Goal: Communication & Community: Answer question/provide support

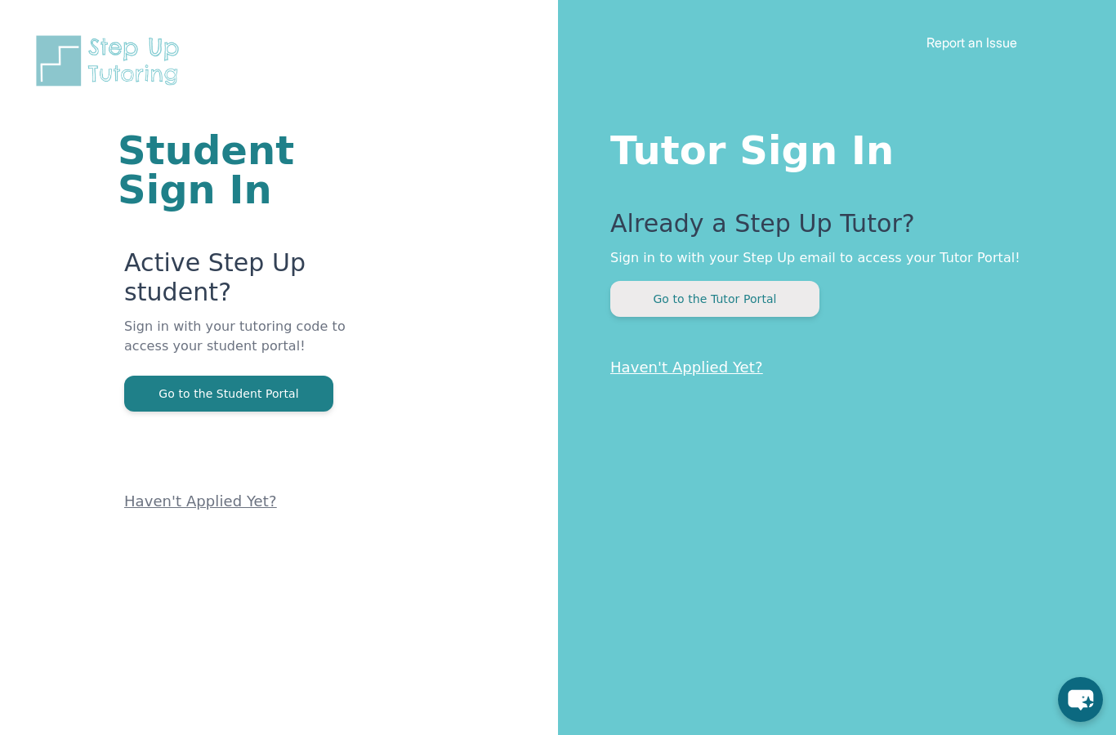
click at [785, 288] on button "Go to the Tutor Portal" at bounding box center [714, 299] width 209 height 36
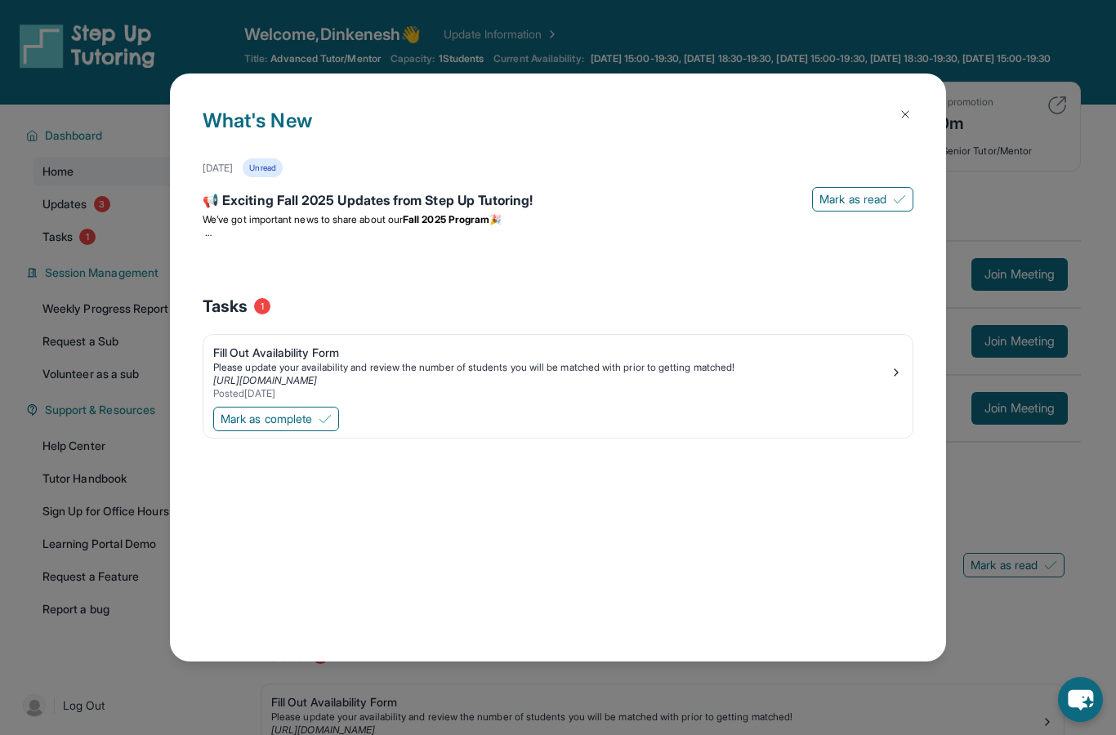
click at [904, 108] on img at bounding box center [905, 114] width 13 height 13
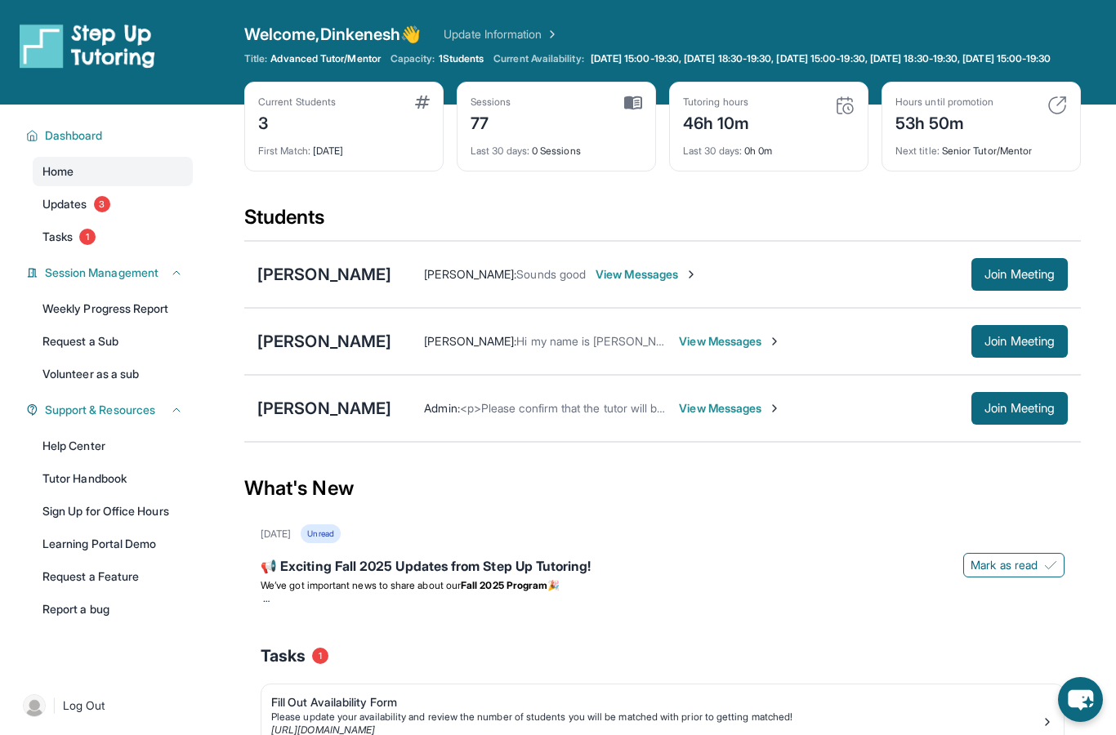
click at [781, 350] on span "View Messages" at bounding box center [730, 341] width 102 height 16
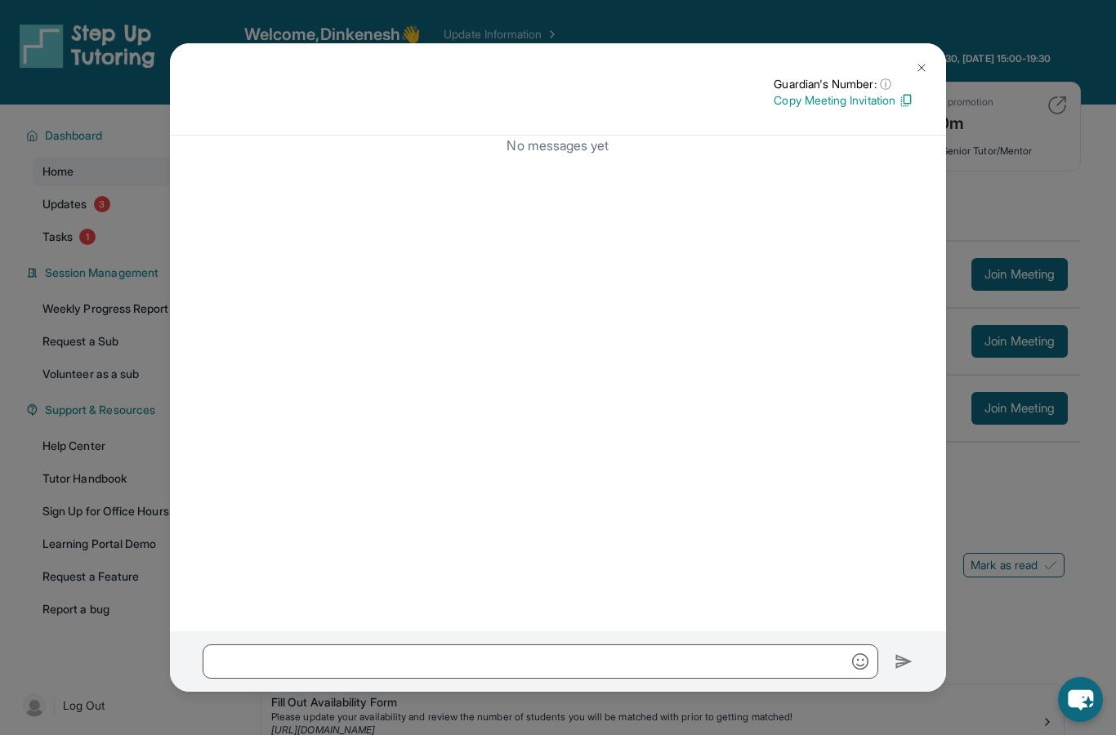
click at [929, 51] on button at bounding box center [921, 67] width 33 height 33
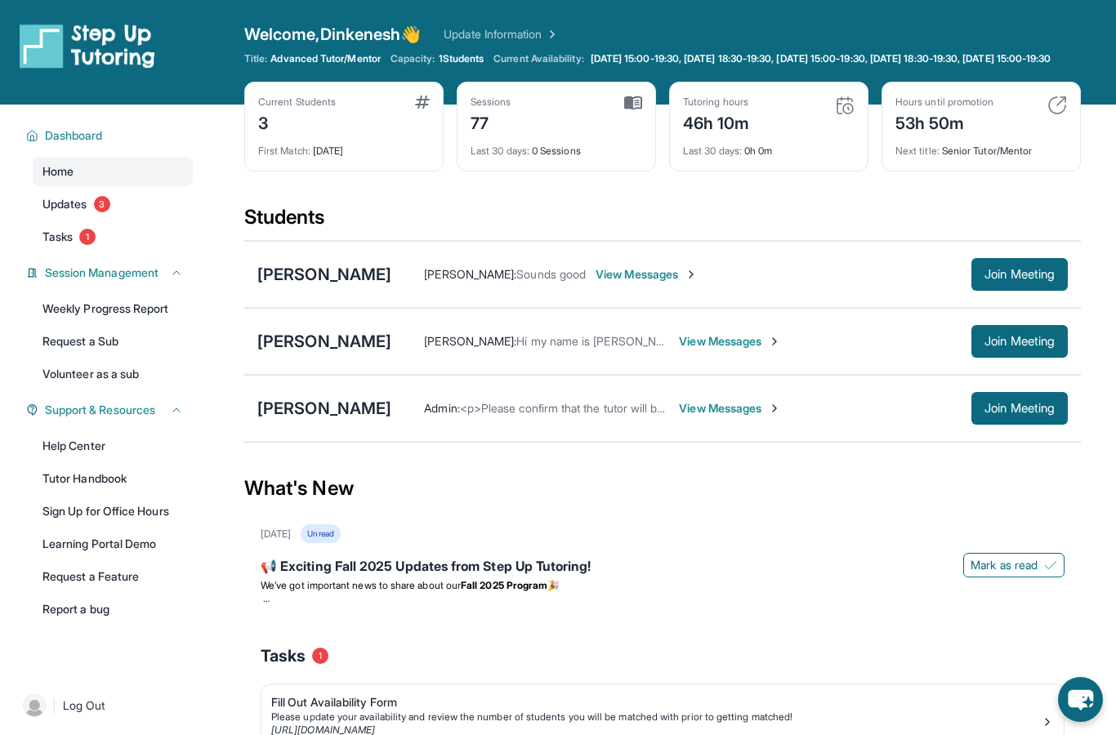
click at [516, 348] on span "[PERSON_NAME] :" at bounding box center [470, 341] width 92 height 14
click at [494, 281] on span "[PERSON_NAME] :" at bounding box center [470, 274] width 92 height 14
click at [614, 282] on span "View Messages" at bounding box center [647, 274] width 102 height 16
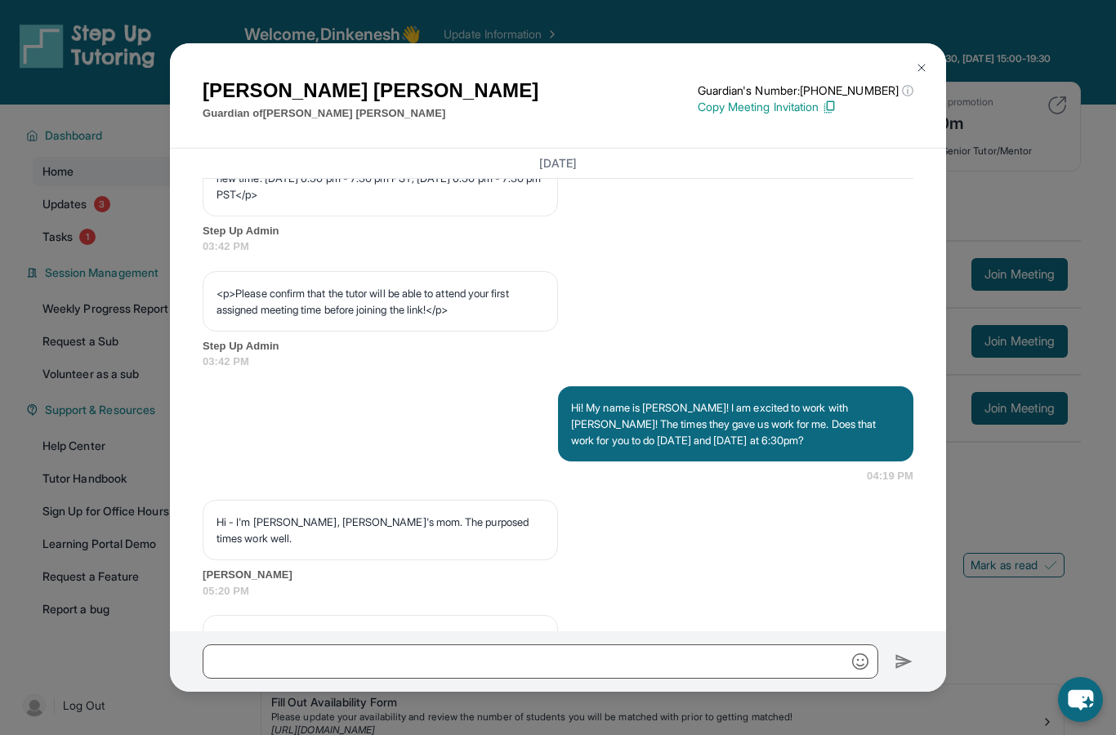
scroll to position [875, 0]
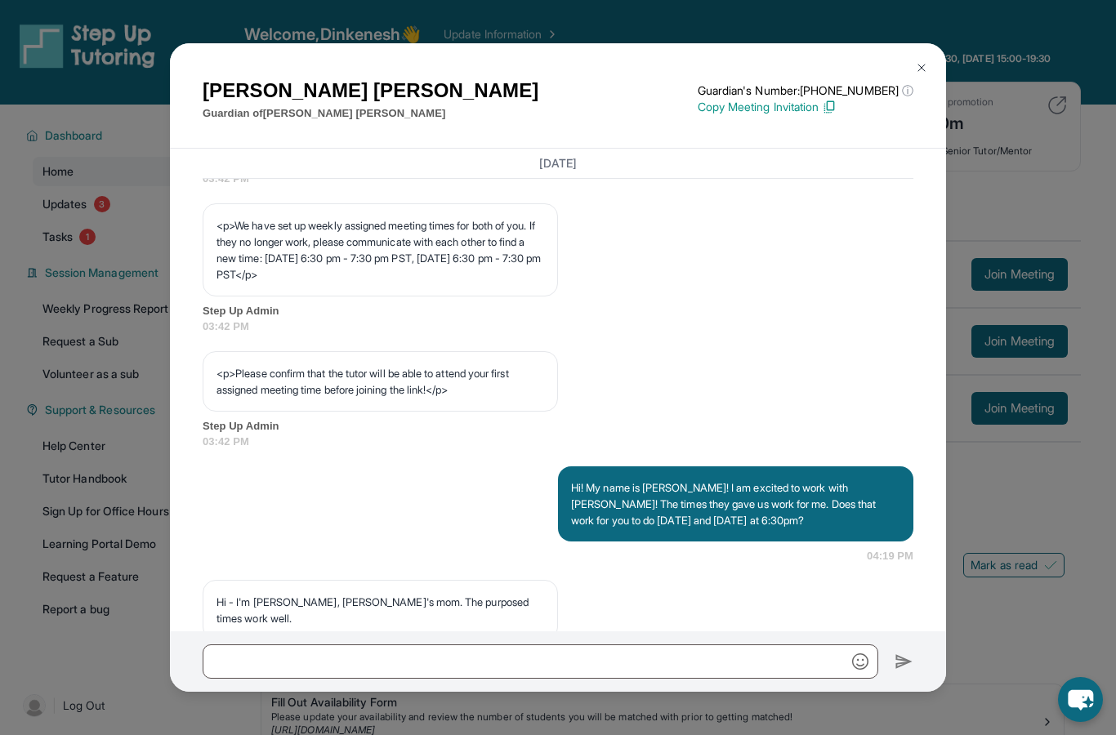
click at [925, 61] on img at bounding box center [921, 67] width 13 height 13
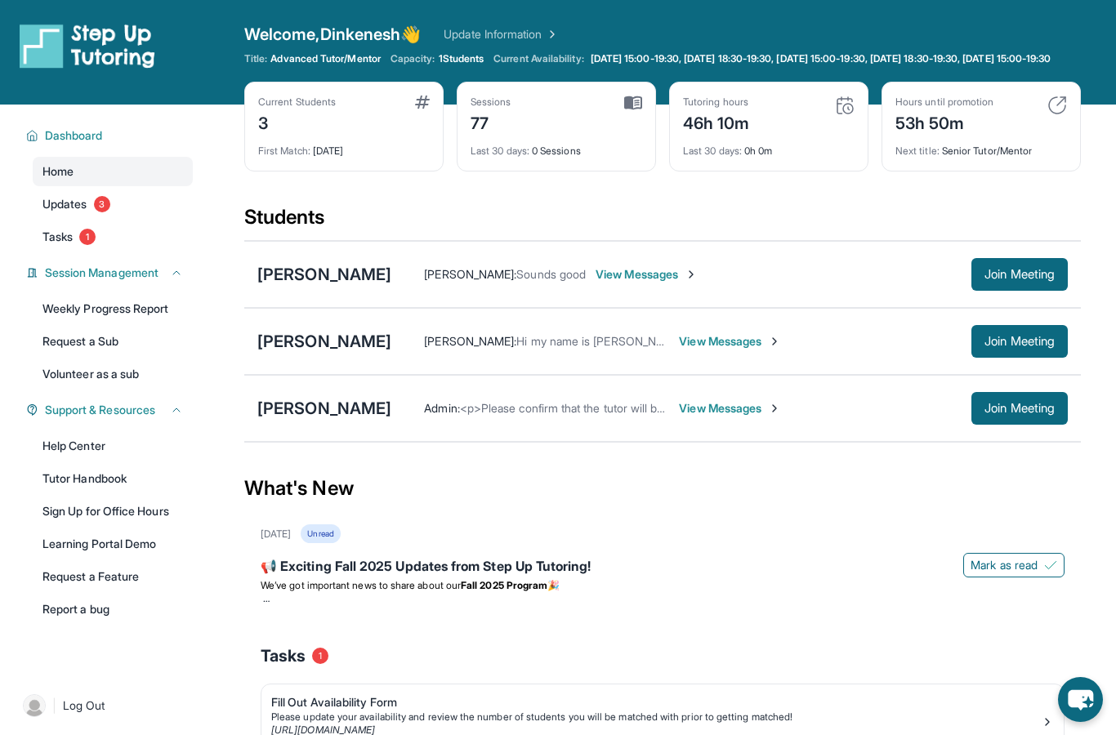
click at [778, 350] on span "View Messages" at bounding box center [730, 341] width 102 height 16
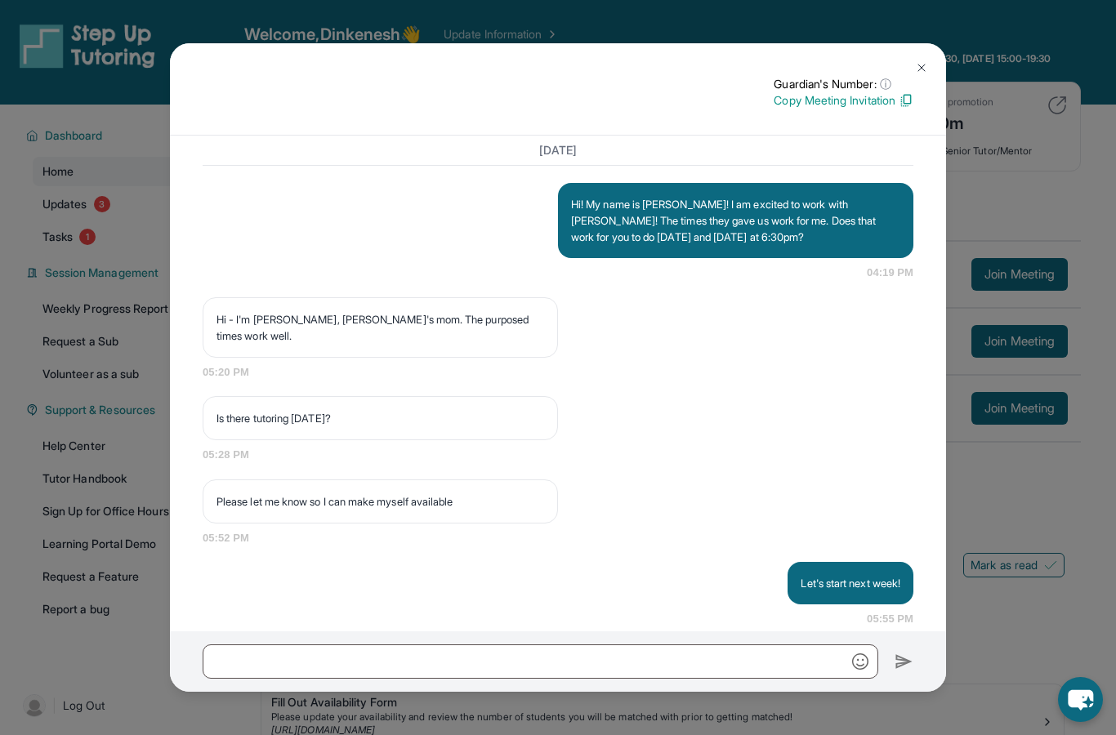
scroll to position [1305, 0]
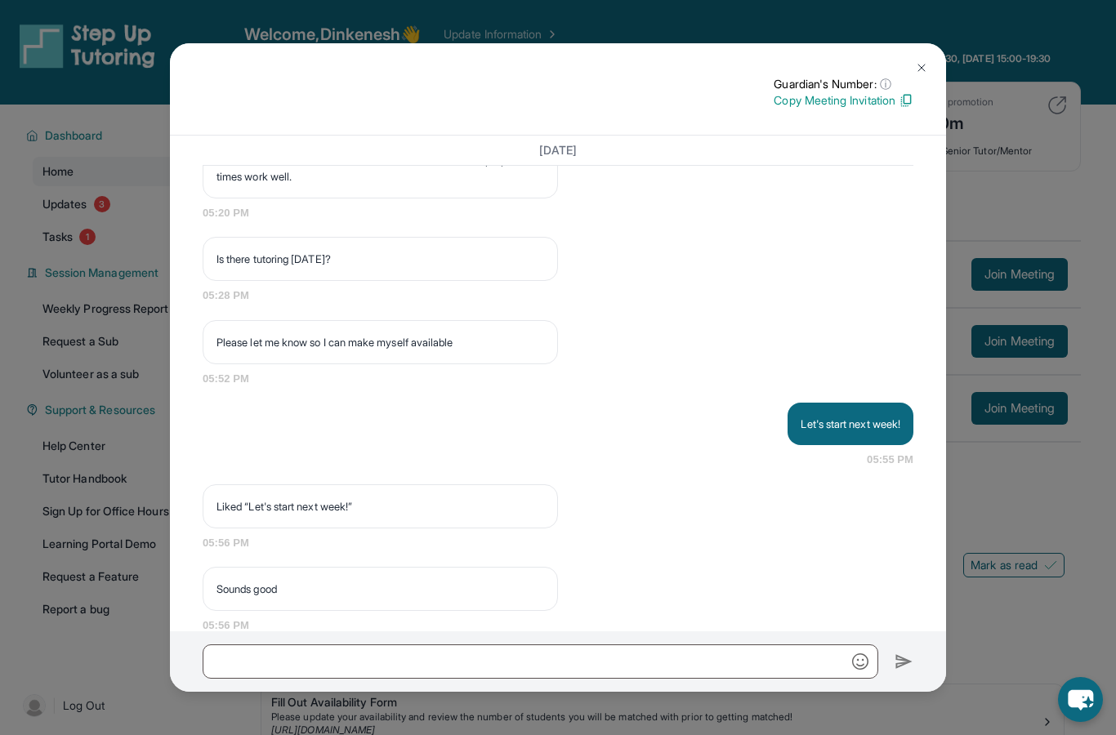
click at [930, 51] on button at bounding box center [921, 67] width 33 height 33
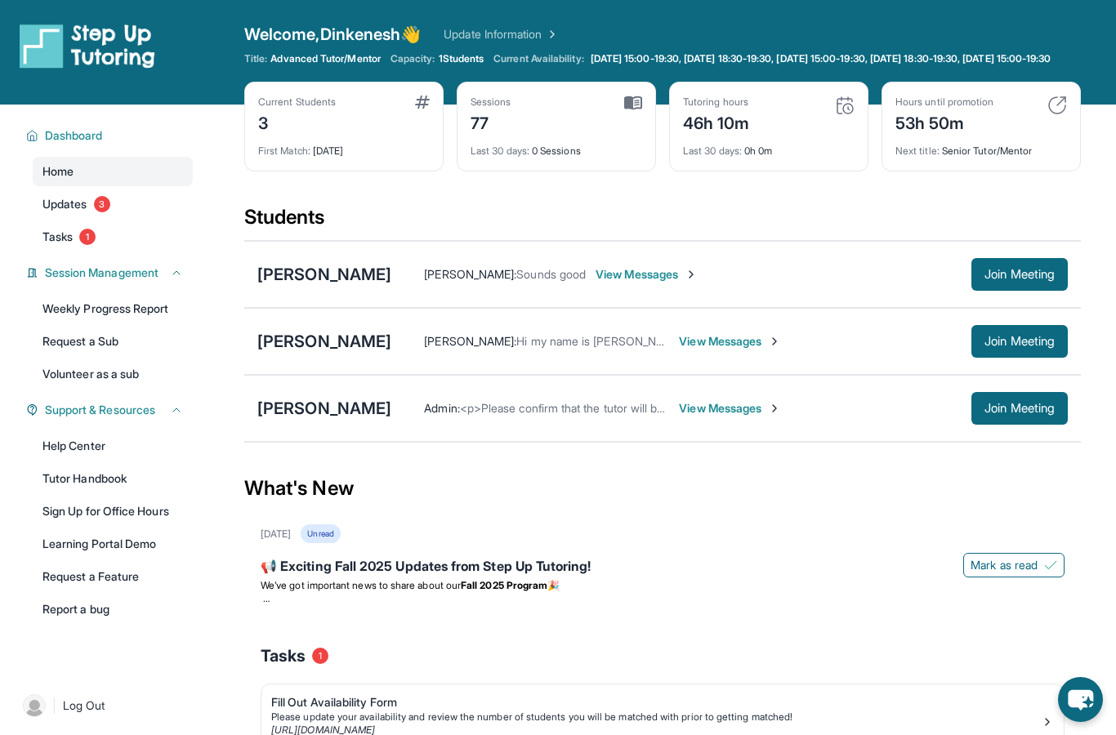
click at [768, 350] on span "View Messages" at bounding box center [730, 341] width 102 height 16
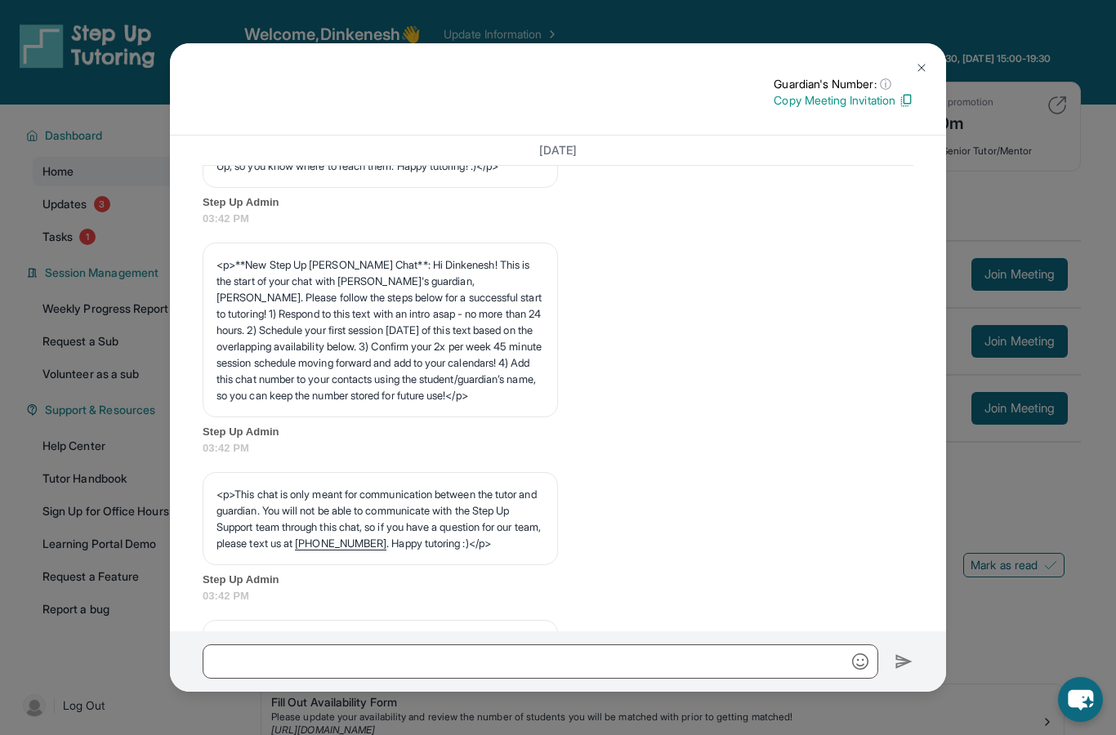
scroll to position [149, 0]
click at [917, 61] on img at bounding box center [921, 67] width 13 height 13
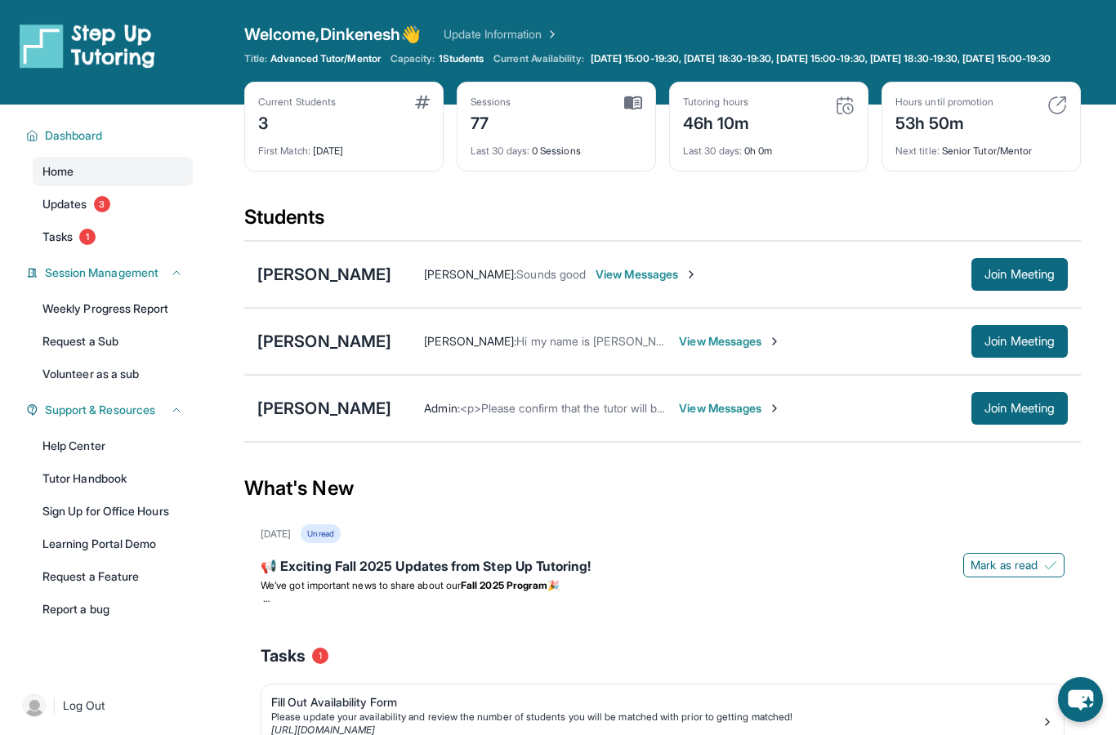
click at [724, 417] on span "View Messages" at bounding box center [730, 408] width 102 height 16
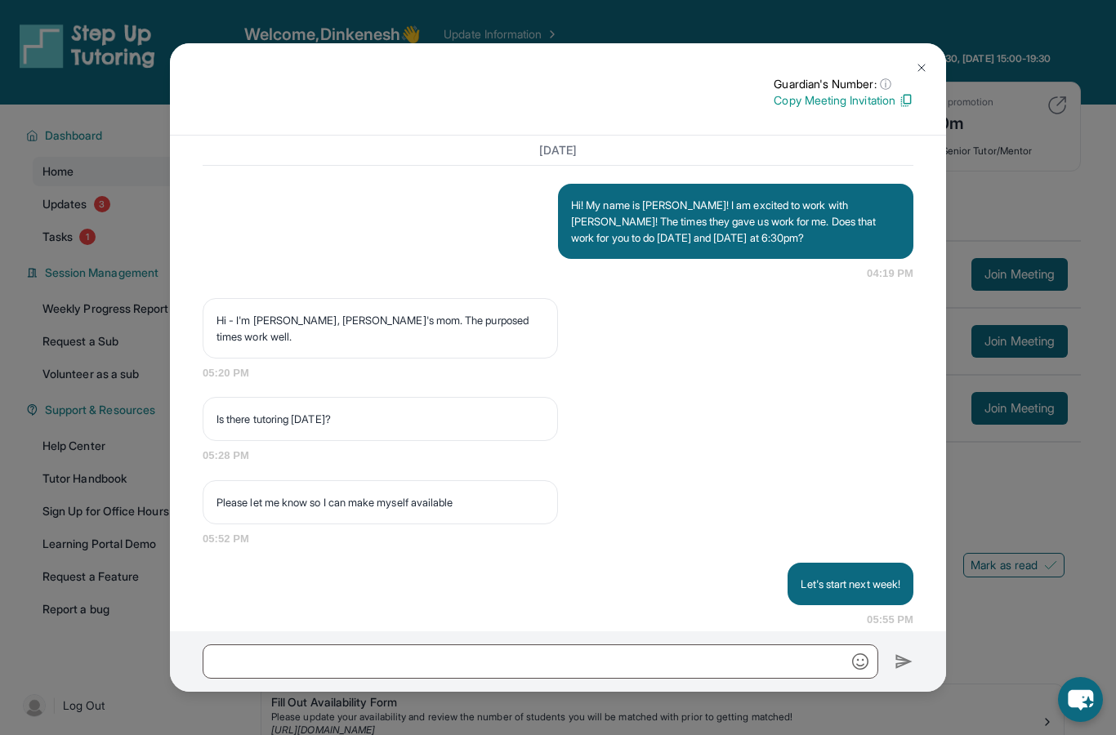
scroll to position [1305, 0]
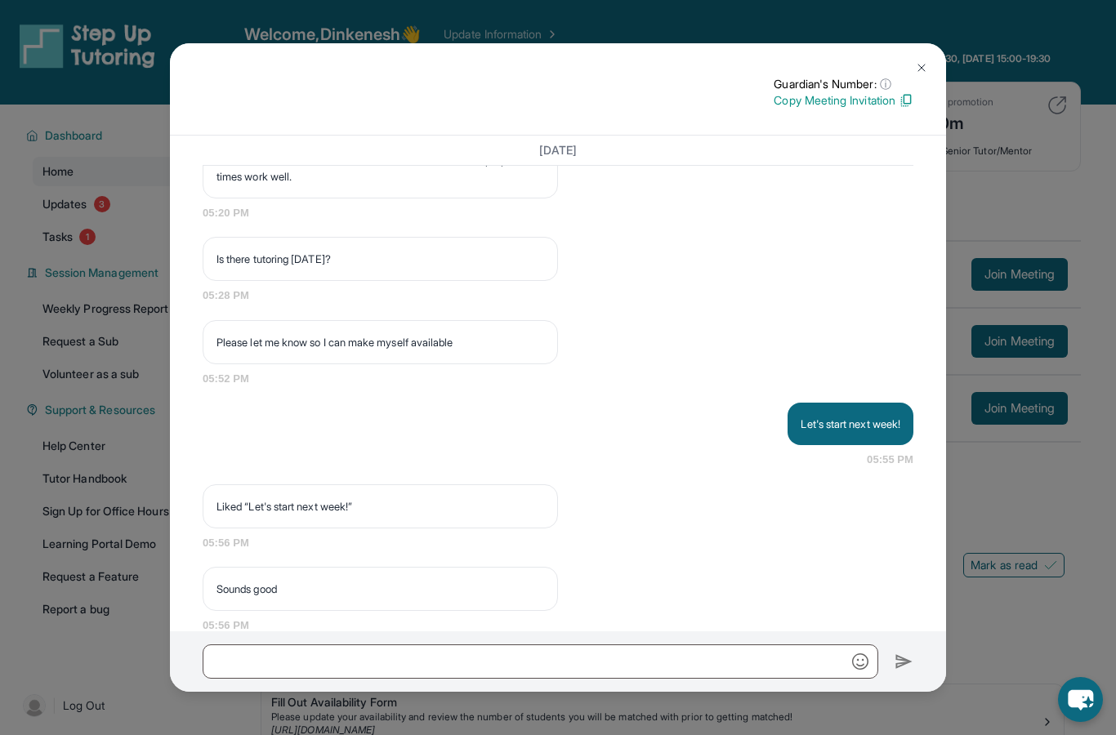
click at [1014, 523] on div "Guardian's Number: ⓘ This isn't the guardian's real number — it's a private for…" at bounding box center [558, 367] width 1116 height 735
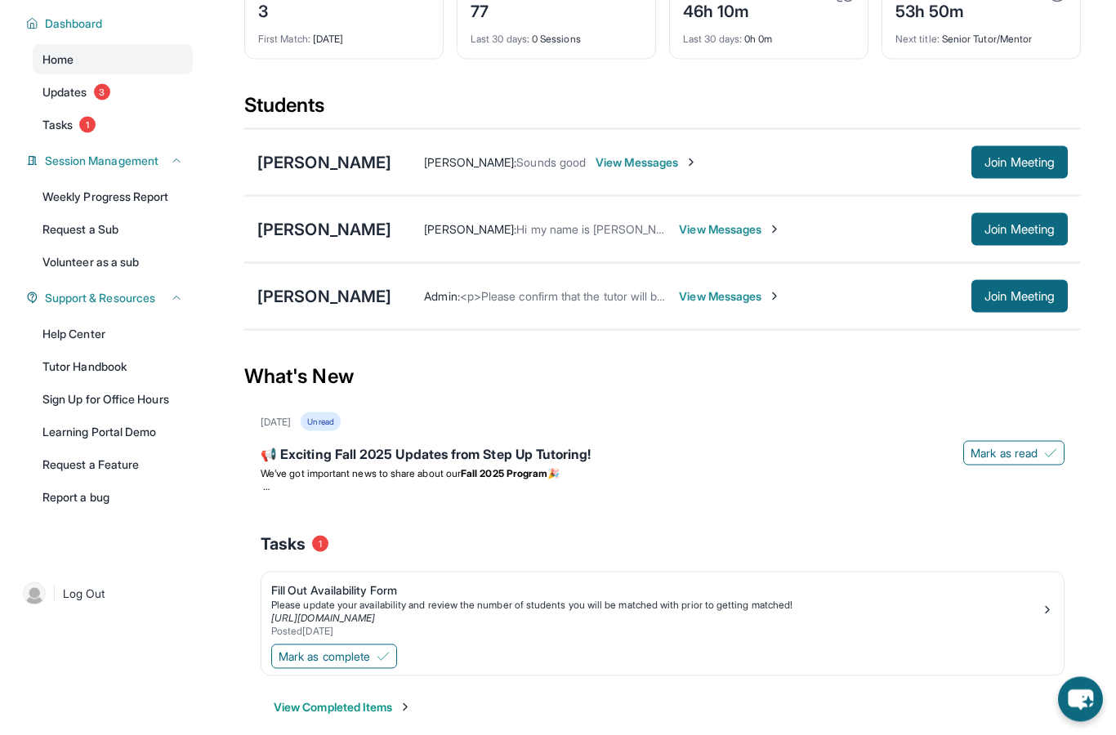
scroll to position [118, 0]
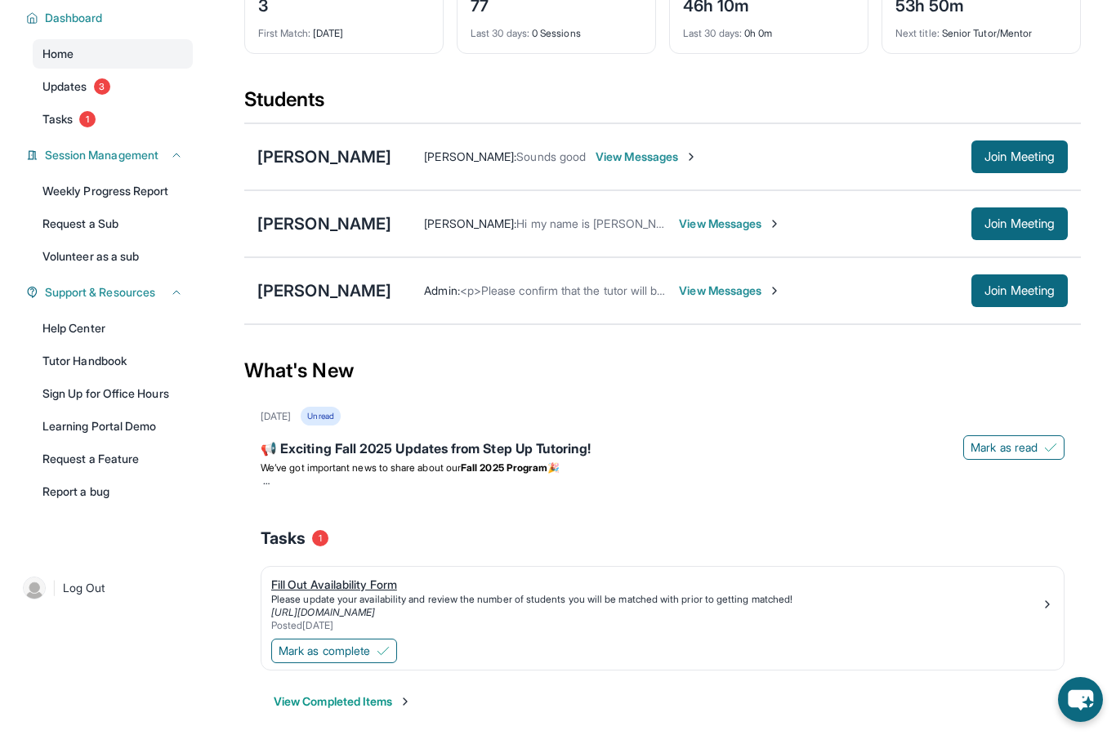
click at [538, 587] on link "Fill Out Availability Form Please update your availability and review the numbe…" at bounding box center [662, 601] width 802 height 69
